Goal: Task Accomplishment & Management: Complete application form

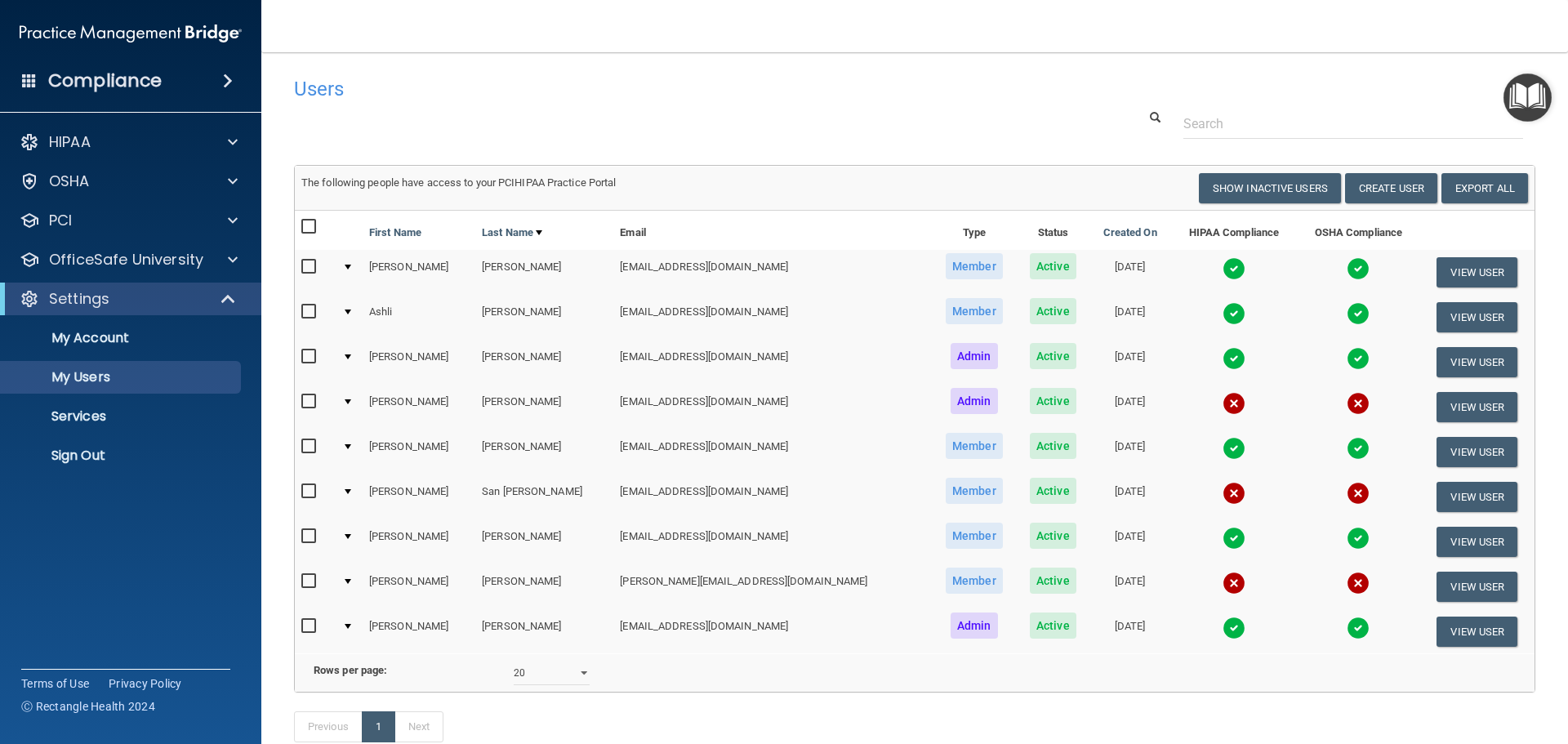
select select "20"
click at [1396, 189] on button "Create User" at bounding box center [1390, 188] width 92 height 30
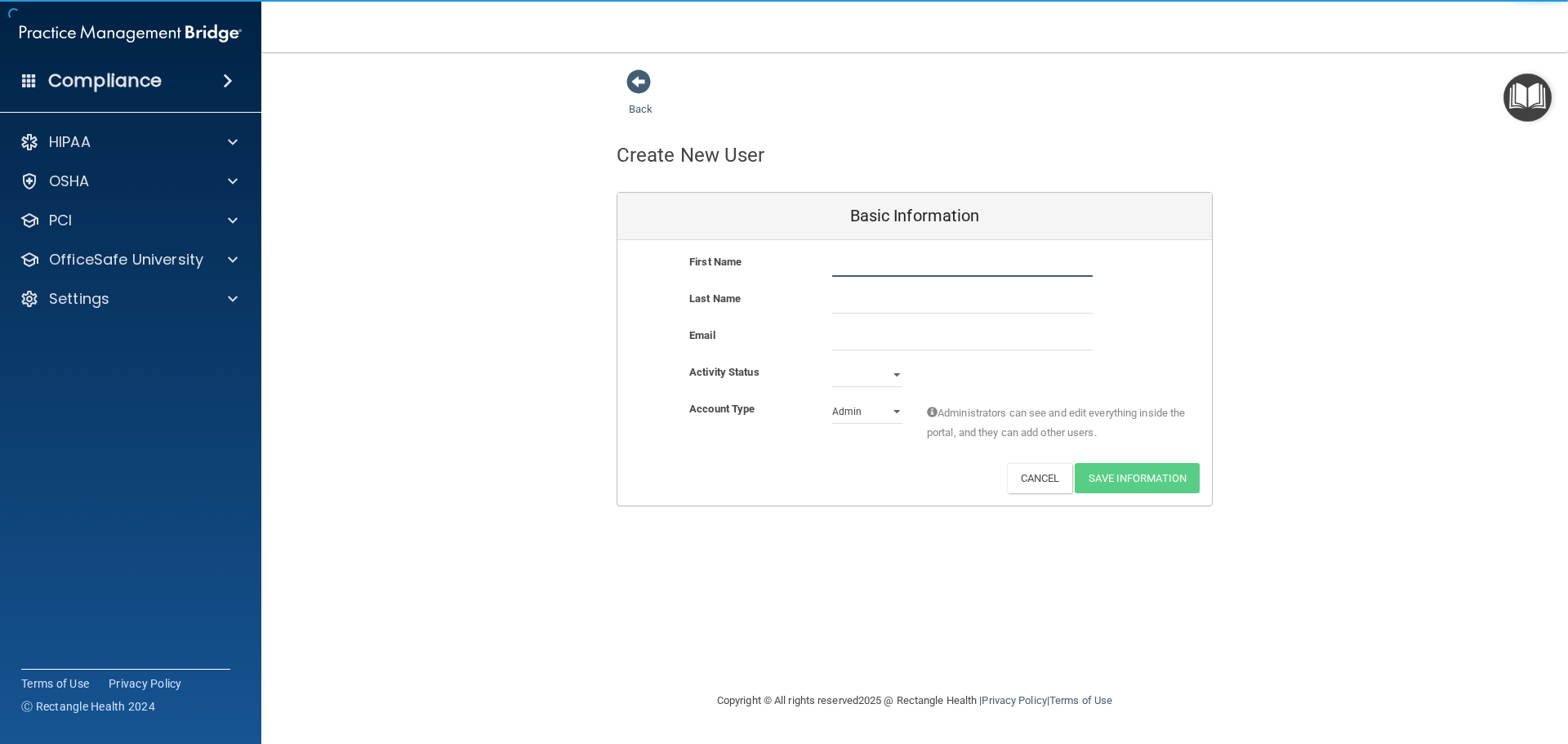
click at [860, 255] on input "text" at bounding box center [962, 265] width 260 height 25
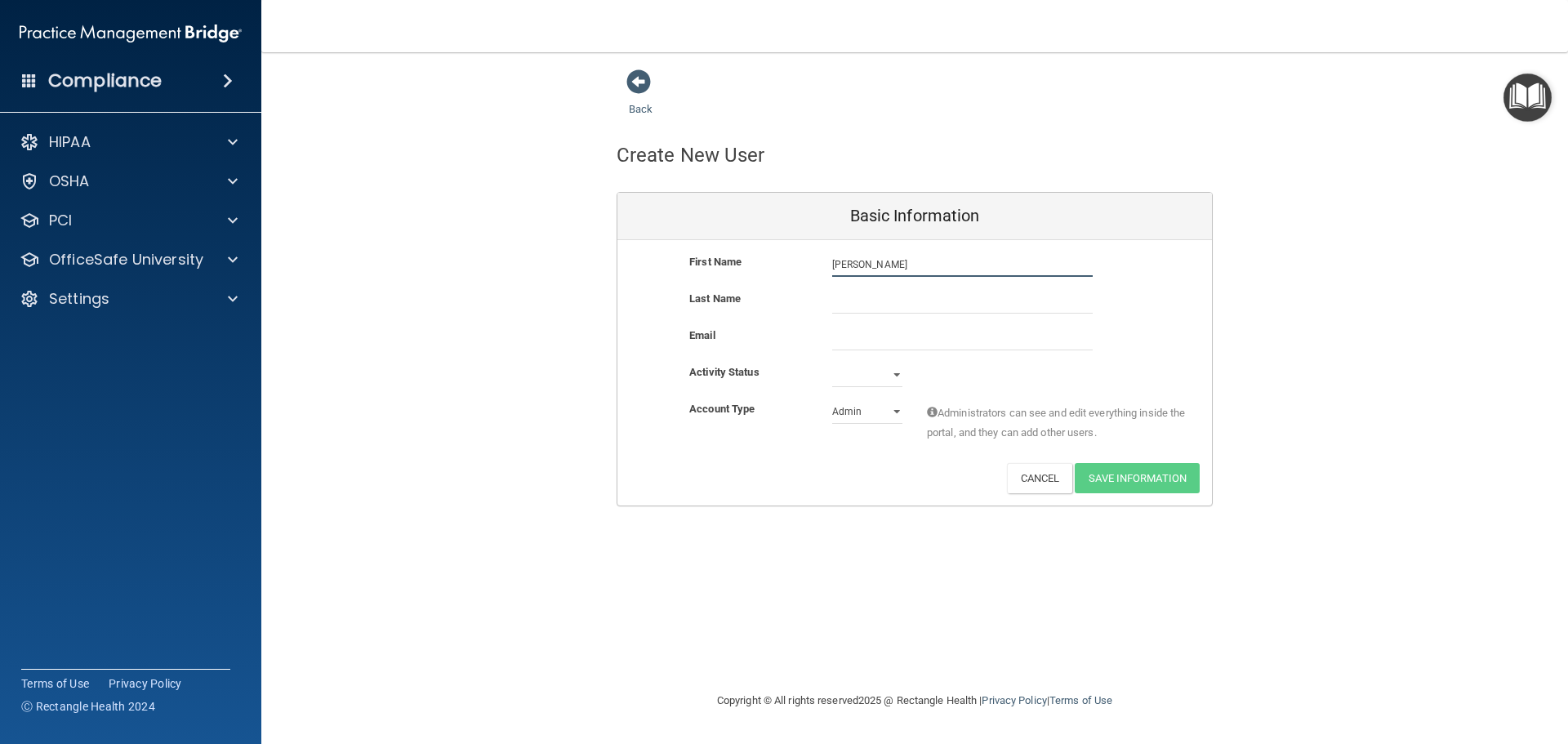
type input "[PERSON_NAME]"
click at [981, 335] on input "email" at bounding box center [962, 338] width 260 height 25
paste input "[PERSON_NAME][EMAIL_ADDRESS][DOMAIN_NAME]"
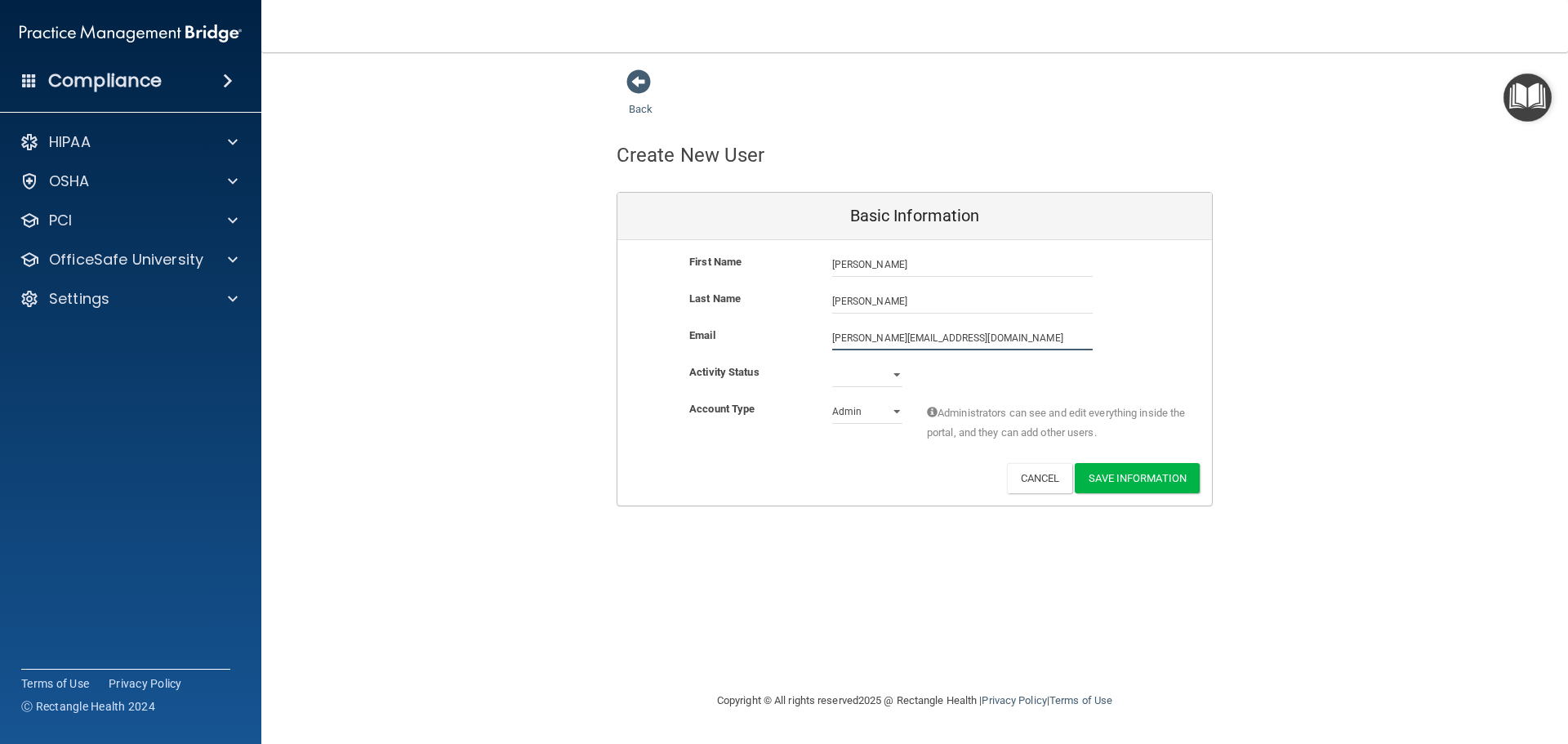
type input "[PERSON_NAME][EMAIL_ADDRESS][DOMAIN_NAME]"
click at [870, 356] on div "Email [PERSON_NAME][EMAIL_ADDRESS][DOMAIN_NAME] [PERSON_NAME][DOMAIN_NAME][EMAI…" at bounding box center [915, 344] width 595 height 37
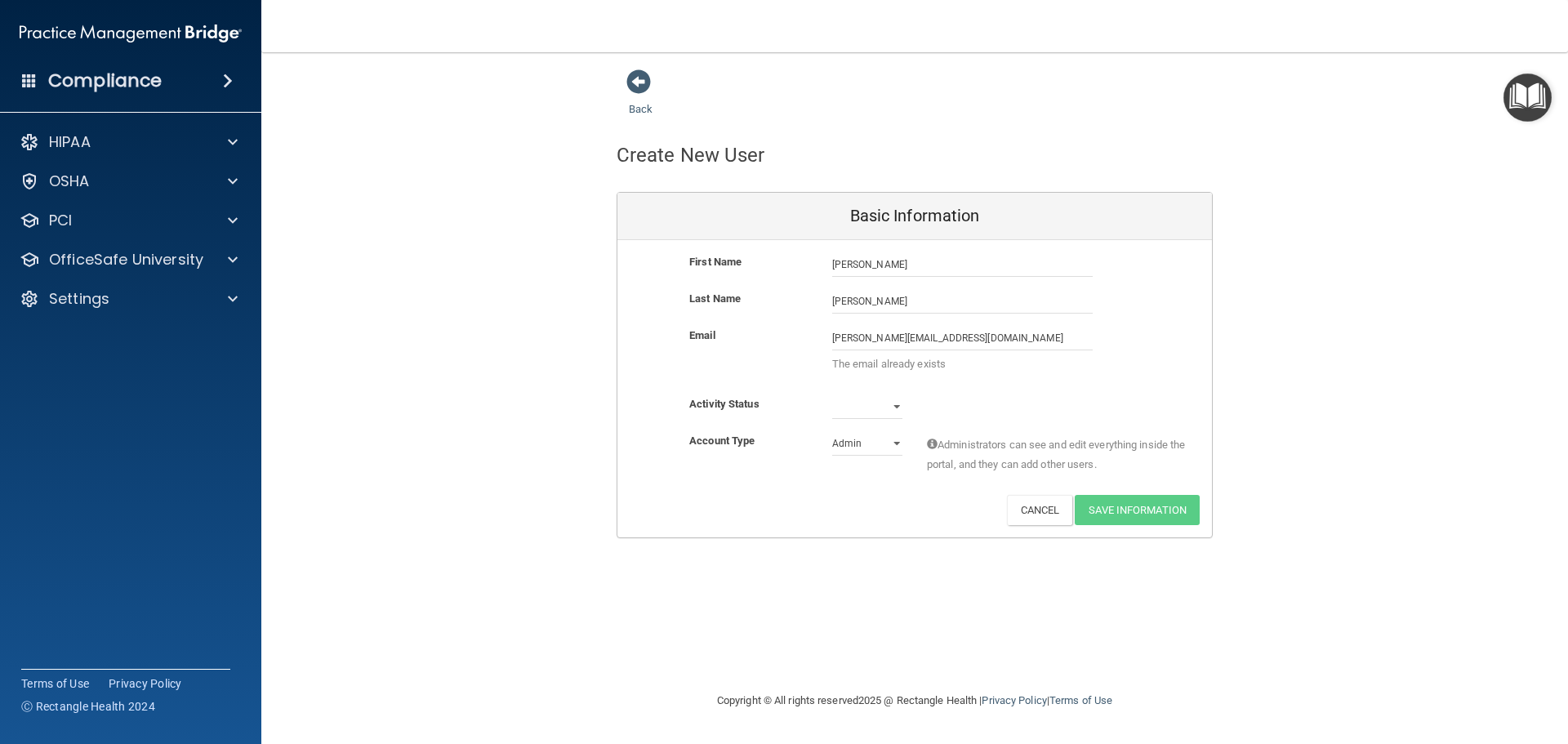
click at [585, 336] on div "Back Create New User Basic Information First Name [PERSON_NAME] [PERSON_NAME] N…" at bounding box center [914, 303] width 1241 height 469
click at [329, 239] on div "Back Create New User Basic Information First Name [PERSON_NAME] [PERSON_NAME] N…" at bounding box center [914, 303] width 1241 height 469
